Goal: Task Accomplishment & Management: Manage account settings

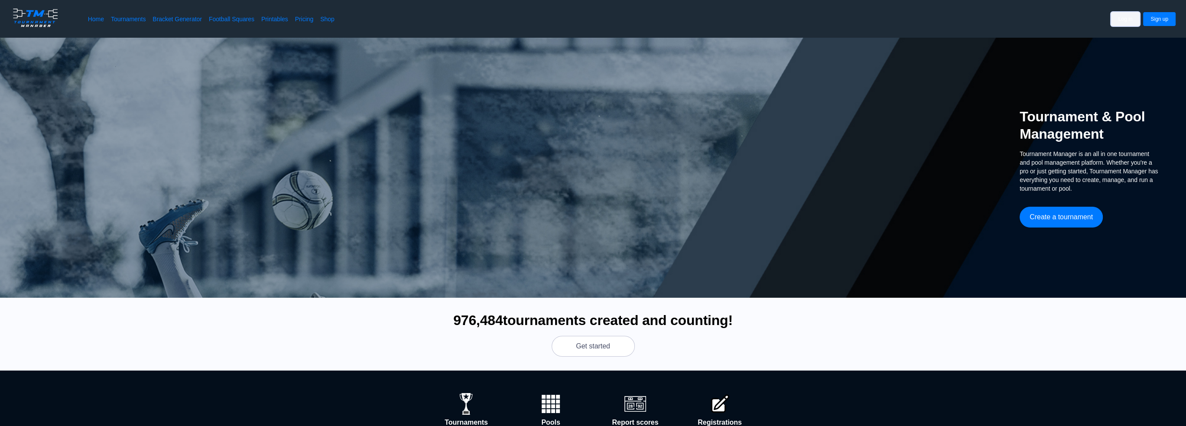
click at [1133, 20] on button "Log in" at bounding box center [1125, 19] width 29 height 14
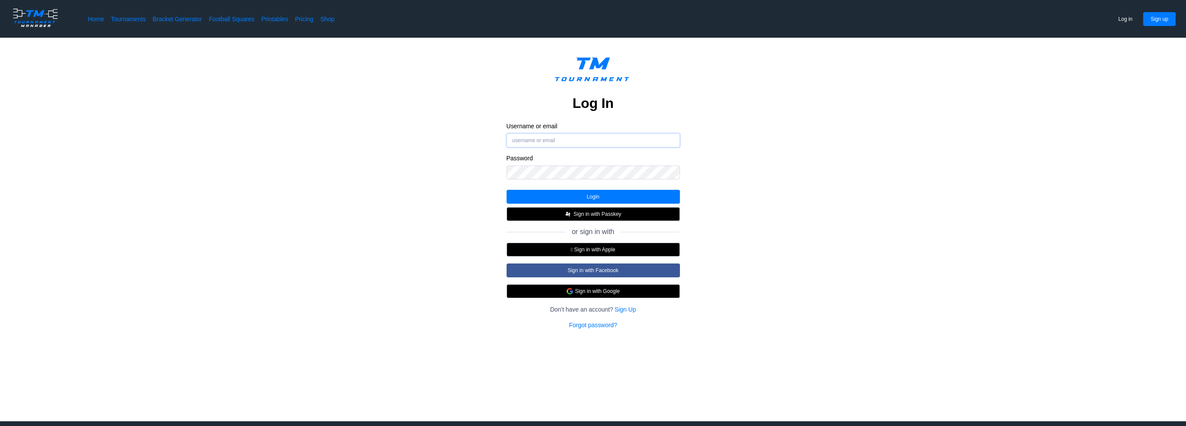
click at [641, 136] on input "Username or email" at bounding box center [592, 140] width 173 height 14
click at [554, 292] on button "Sign in with Google" at bounding box center [592, 291] width 173 height 14
click at [563, 141] on input "Username or email" at bounding box center [592, 140] width 173 height 14
type input "[EMAIL_ADDRESS][DOMAIN_NAME]"
click at [634, 191] on button "Login" at bounding box center [592, 197] width 173 height 14
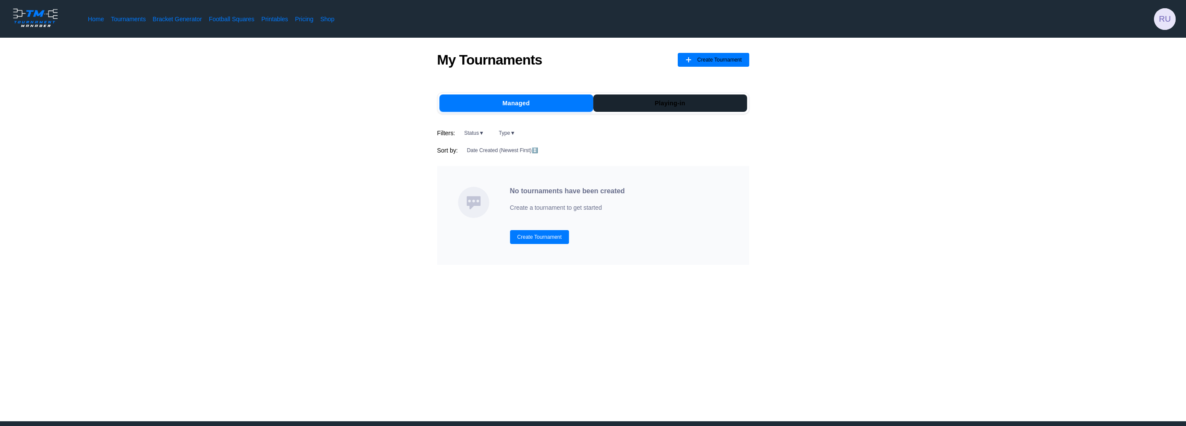
click at [671, 101] on button "Playing-in" at bounding box center [670, 102] width 154 height 17
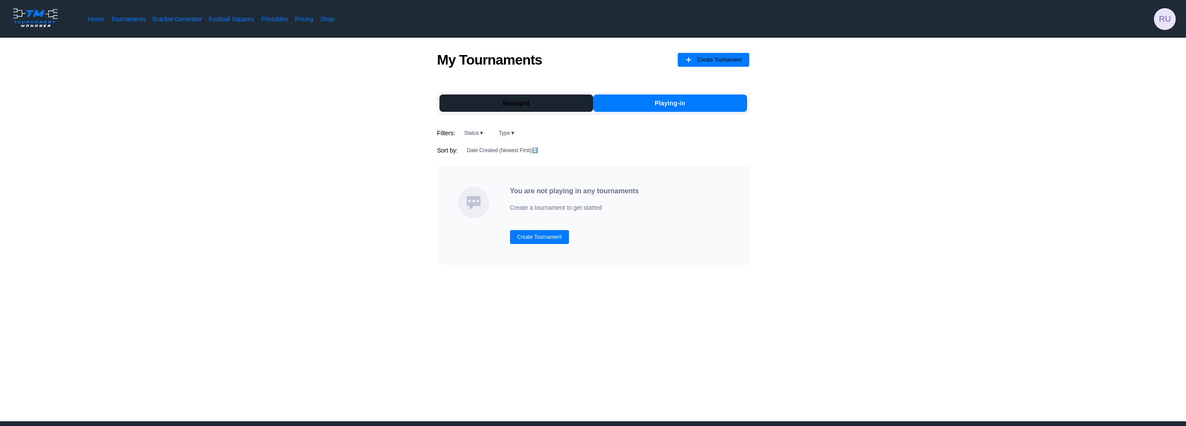
click at [551, 102] on button "Managed" at bounding box center [516, 102] width 154 height 17
